Goal: Transaction & Acquisition: Book appointment/travel/reservation

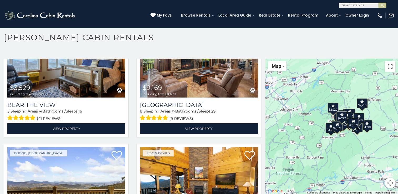
click at [373, 6] on input "text" at bounding box center [362, 6] width 46 height 5
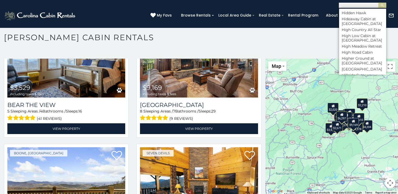
scroll to position [1264, 0]
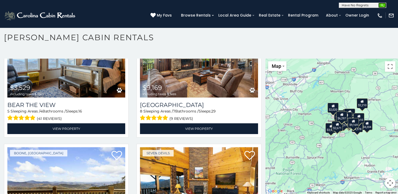
click at [381, 4] on img "submit" at bounding box center [383, 5] width 4 height 4
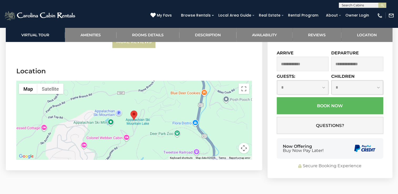
scroll to position [1290, 0]
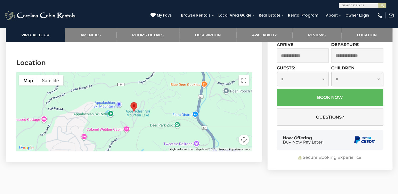
click at [159, 120] on div at bounding box center [134, 112] width 236 height 79
click at [26, 77] on button "Map" at bounding box center [28, 80] width 18 height 11
click at [245, 139] on button "Map camera controls" at bounding box center [244, 140] width 11 height 11
click at [230, 138] on button "Zoom out" at bounding box center [231, 140] width 11 height 11
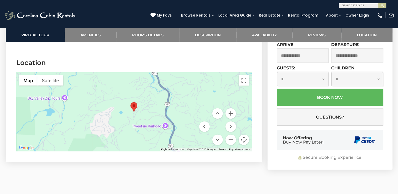
click at [230, 138] on button "Zoom out" at bounding box center [231, 140] width 11 height 11
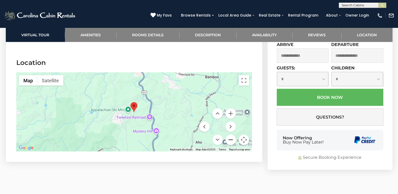
click at [230, 138] on button "Zoom out" at bounding box center [231, 140] width 11 height 11
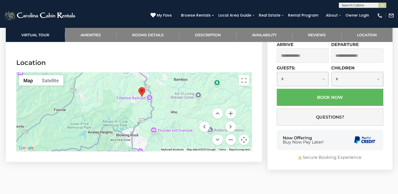
drag, startPoint x: 118, startPoint y: 131, endPoint x: 126, endPoint y: 116, distance: 17.8
click at [126, 116] on div at bounding box center [134, 112] width 236 height 79
click at [231, 110] on button "Zoom in" at bounding box center [231, 114] width 11 height 11
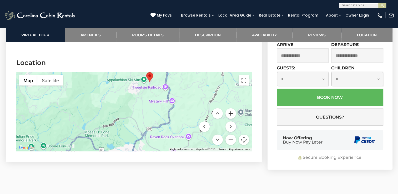
click at [231, 110] on button "Zoom in" at bounding box center [231, 114] width 11 height 11
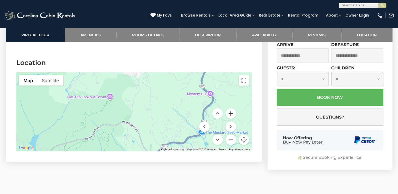
click at [231, 110] on button "Zoom in" at bounding box center [231, 114] width 11 height 11
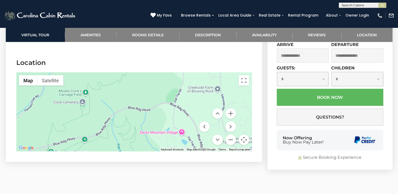
drag, startPoint x: 70, startPoint y: 116, endPoint x: 125, endPoint y: 88, distance: 61.8
click at [122, 87] on div at bounding box center [134, 112] width 236 height 79
click at [232, 124] on button "Move right" at bounding box center [231, 127] width 11 height 11
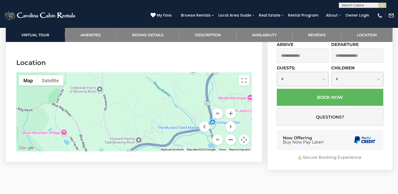
click at [233, 136] on button "Zoom out" at bounding box center [231, 140] width 11 height 11
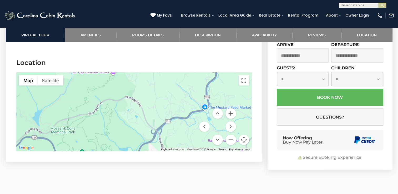
drag, startPoint x: 146, startPoint y: 112, endPoint x: 182, endPoint y: 101, distance: 37.7
click at [182, 101] on div at bounding box center [134, 112] width 236 height 79
click at [231, 136] on button "Zoom out" at bounding box center [231, 140] width 11 height 11
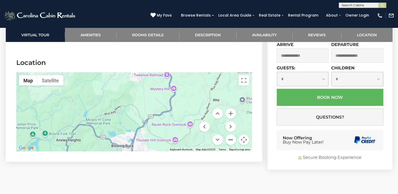
click at [231, 136] on button "Zoom out" at bounding box center [231, 140] width 11 height 11
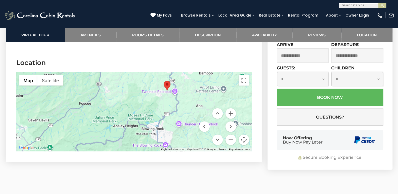
drag, startPoint x: 93, startPoint y: 109, endPoint x: 118, endPoint y: 109, distance: 25.0
click at [118, 109] on div at bounding box center [134, 112] width 236 height 79
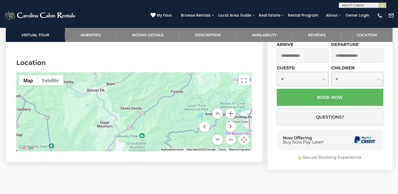
drag, startPoint x: 58, startPoint y: 121, endPoint x: 151, endPoint y: 109, distance: 94.0
click at [151, 109] on div at bounding box center [134, 112] width 236 height 79
click at [232, 110] on button "Zoom in" at bounding box center [231, 114] width 11 height 11
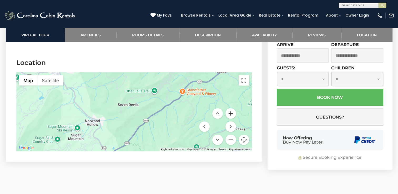
click at [232, 110] on button "Zoom in" at bounding box center [231, 114] width 11 height 11
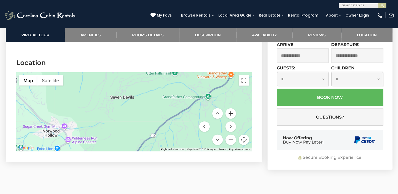
click at [232, 110] on button "Zoom in" at bounding box center [231, 114] width 11 height 11
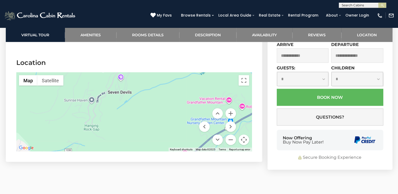
drag, startPoint x: 154, startPoint y: 102, endPoint x: 164, endPoint y: 112, distance: 14.2
click at [164, 112] on div at bounding box center [134, 112] width 236 height 79
click at [231, 137] on button "Zoom out" at bounding box center [231, 140] width 11 height 11
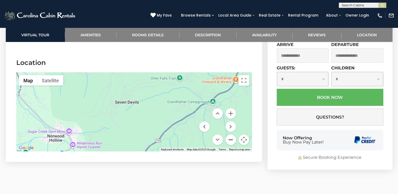
click at [231, 137] on button "Zoom out" at bounding box center [231, 140] width 11 height 11
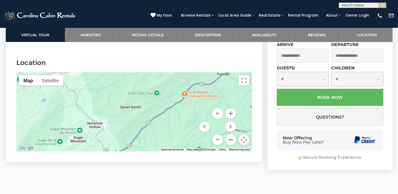
click at [231, 137] on button "Zoom out" at bounding box center [231, 140] width 11 height 11
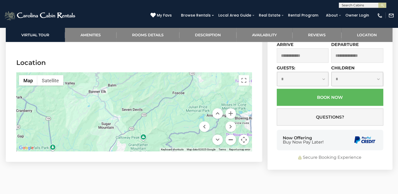
click at [231, 137] on button "Zoom out" at bounding box center [231, 140] width 11 height 11
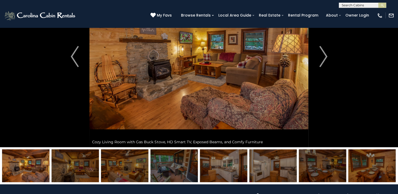
scroll to position [53, 0]
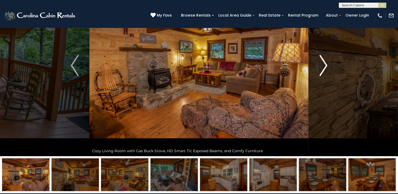
click at [327, 62] on img "Next" at bounding box center [324, 65] width 8 height 21
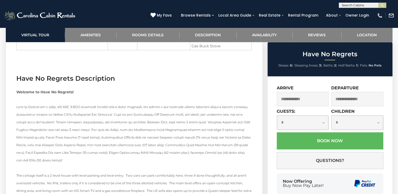
scroll to position [816, 0]
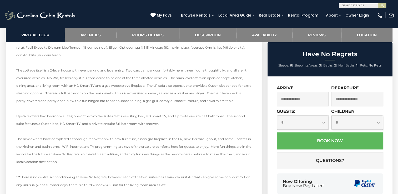
click at [312, 101] on input "text" at bounding box center [303, 99] width 52 height 14
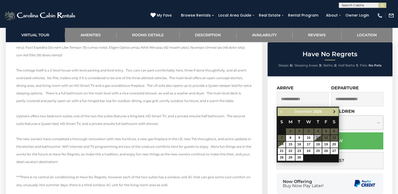
click at [336, 111] on span "Next" at bounding box center [335, 112] width 4 height 4
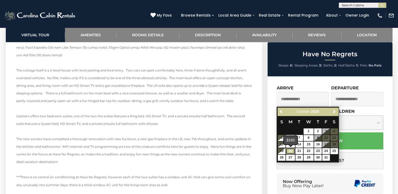
click at [291, 150] on link "20" at bounding box center [290, 151] width 9 height 6
type input "**********"
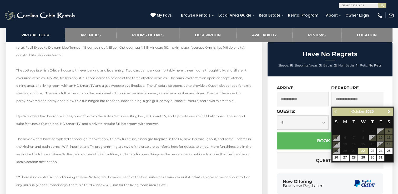
click at [371, 98] on input "text" at bounding box center [358, 99] width 52 height 14
click at [344, 158] on link "27" at bounding box center [345, 158] width 9 height 6
type input "**********"
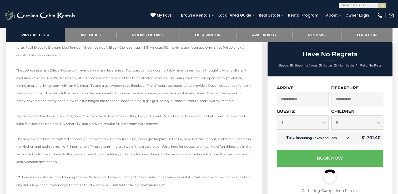
click at [322, 122] on select "**********" at bounding box center [303, 123] width 52 height 14
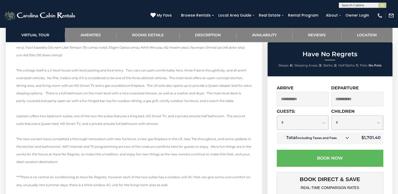
select select "*"
click at [277, 116] on select "**********" at bounding box center [303, 123] width 52 height 14
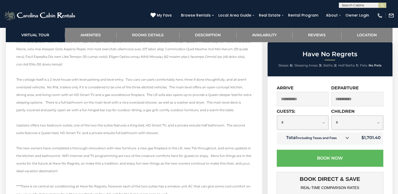
scroll to position [764, 0]
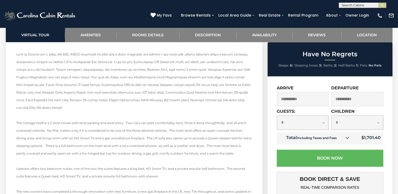
click at [380, 83] on div "**********" at bounding box center [330, 192] width 125 height 232
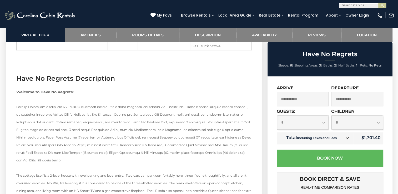
scroll to position [722, 0]
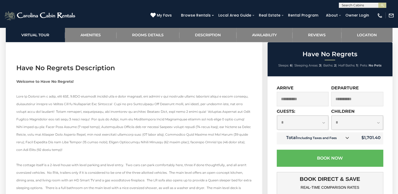
click at [384, 186] on div "**********" at bounding box center [330, 192] width 125 height 232
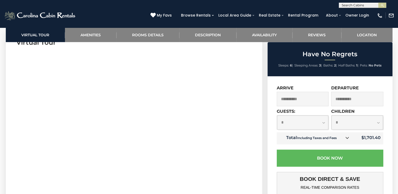
scroll to position [274, 0]
click at [83, 30] on link "Amenities" at bounding box center [91, 35] width 52 height 14
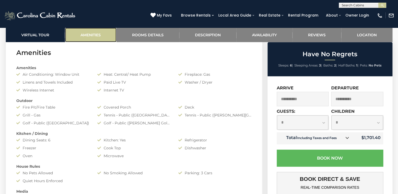
scroll to position [418, 0]
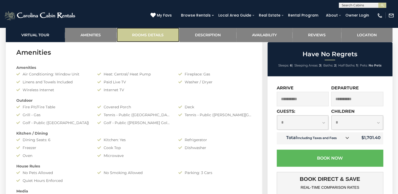
click at [139, 35] on link "Rooms Details" at bounding box center [148, 35] width 63 height 14
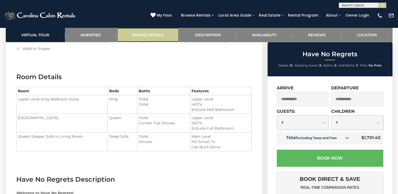
scroll to position [634, 0]
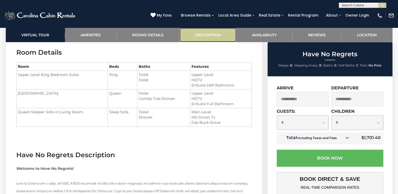
click at [192, 35] on link "Description" at bounding box center [208, 35] width 57 height 14
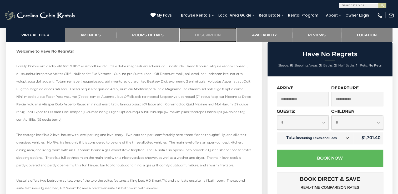
scroll to position [763, 0]
